Goal: Task Accomplishment & Management: Manage account settings

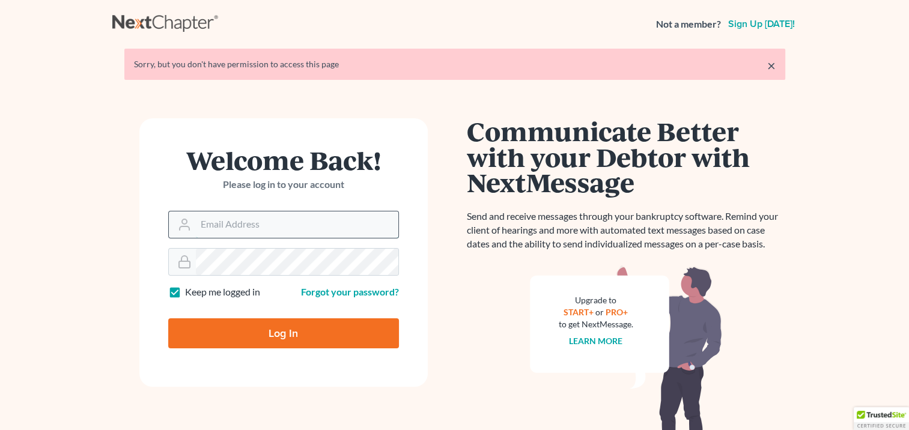
click at [226, 230] on input "Email Address" at bounding box center [297, 225] width 203 height 26
click at [250, 223] on input "emontano" at bounding box center [297, 225] width 203 height 26
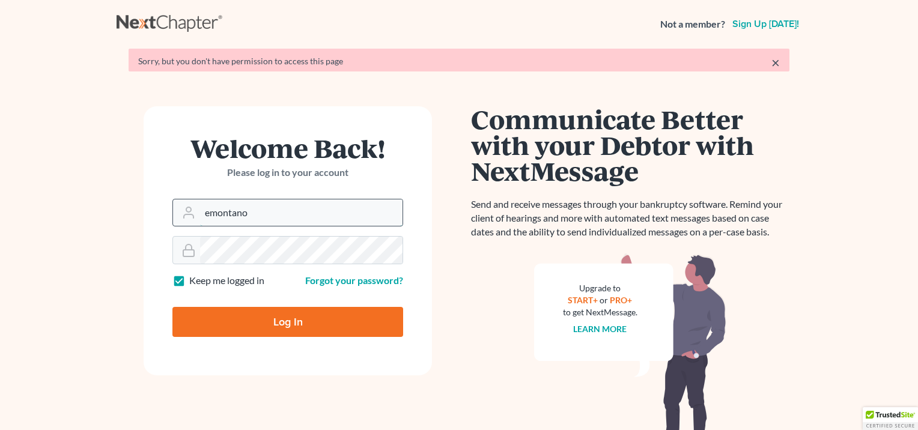
type input "[EMAIL_ADDRESS][DOMAIN_NAME]"
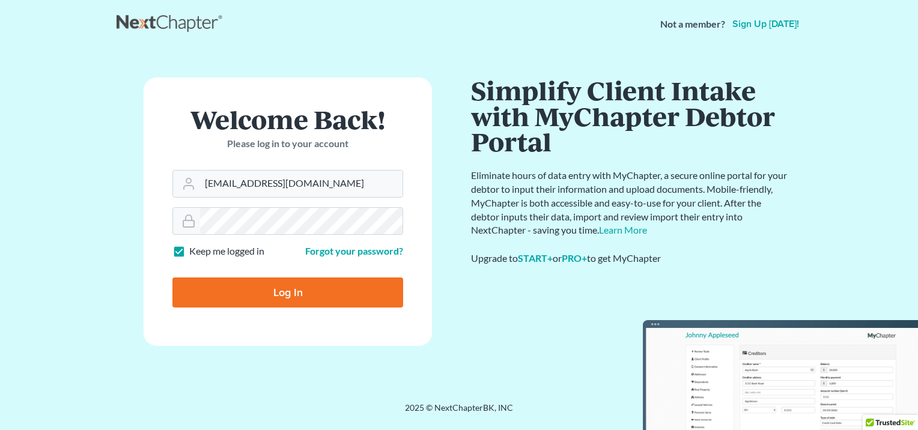
click at [275, 281] on input "Log In" at bounding box center [288, 293] width 231 height 30
type input "Thinking..."
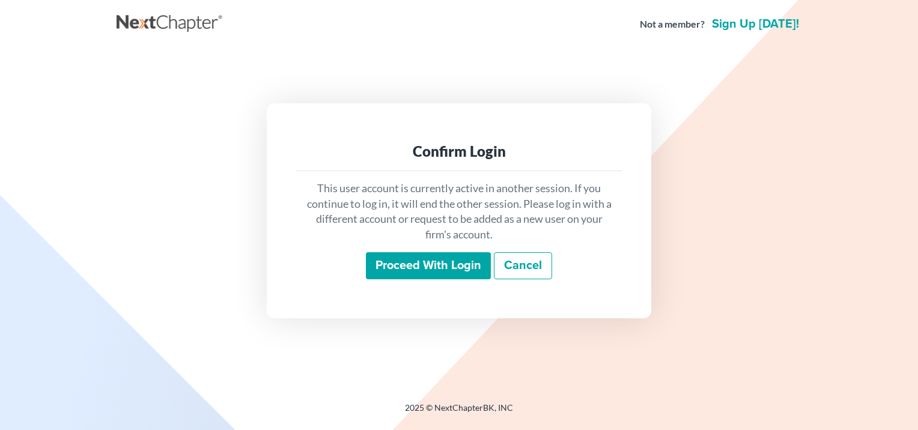
click at [386, 273] on input "Proceed with login" at bounding box center [428, 266] width 125 height 28
